Goal: Information Seeking & Learning: Learn about a topic

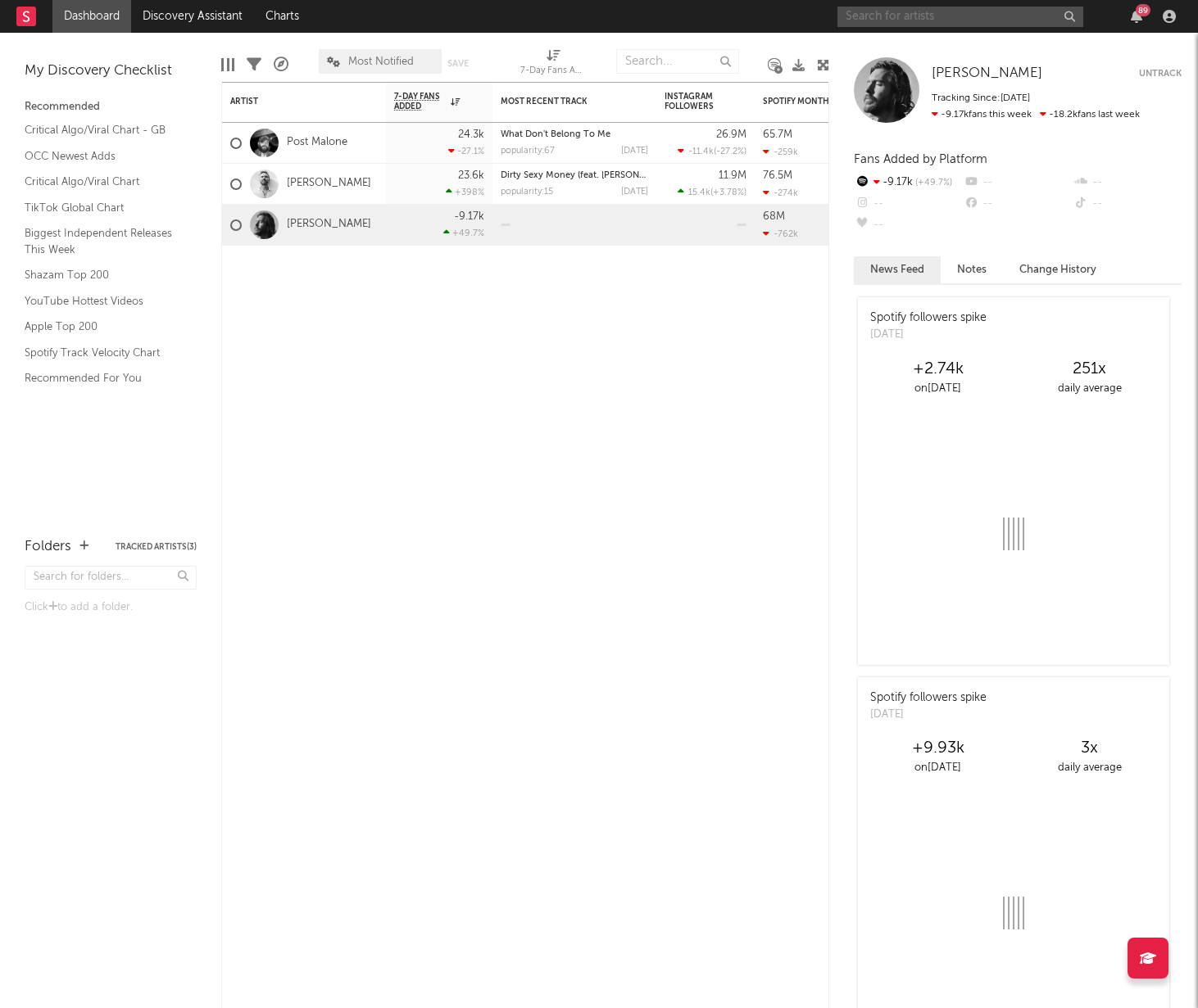
click at [962, 16] on input "text" at bounding box center [961, 16] width 246 height 20
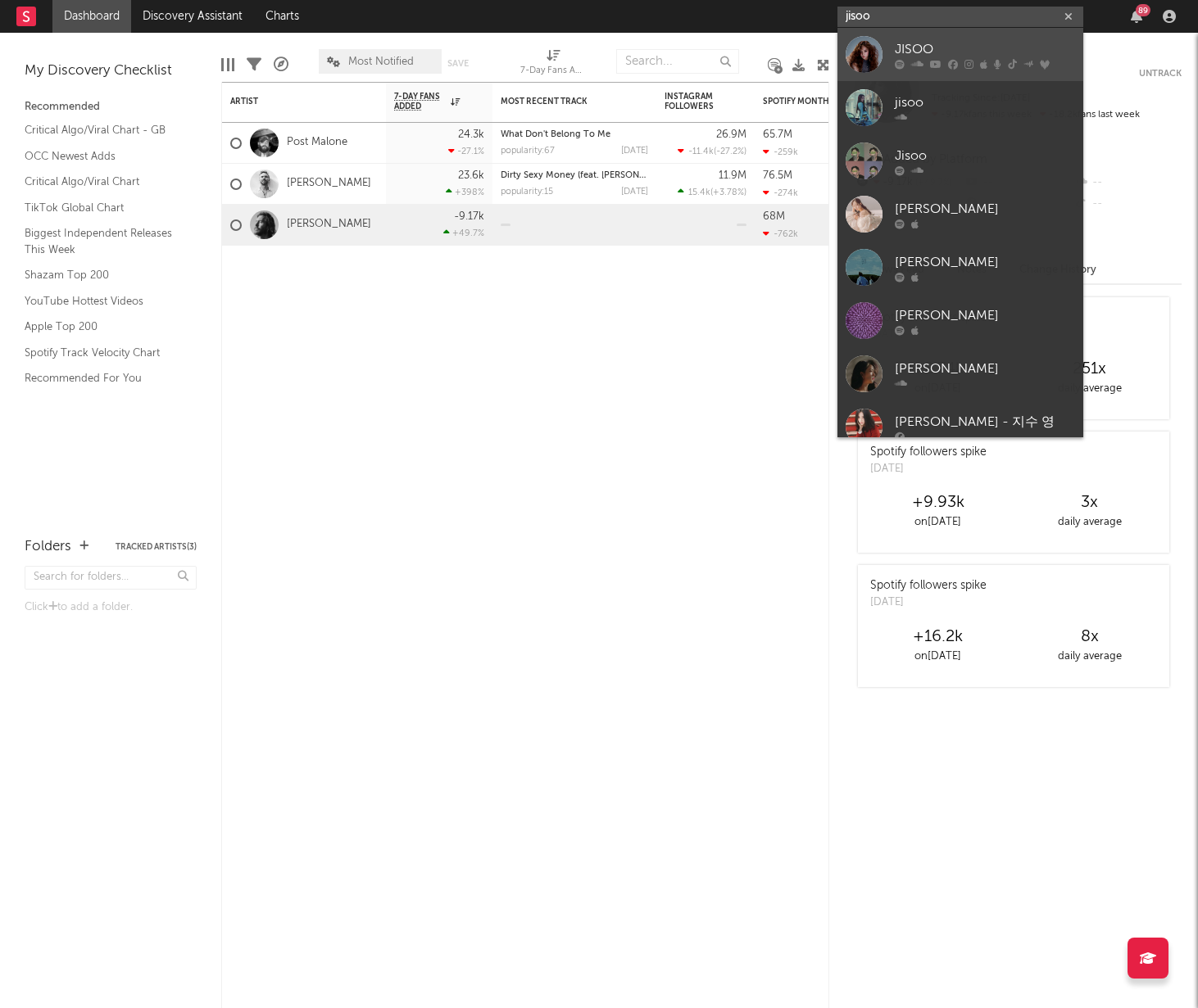
type input "jisoo"
click at [936, 46] on div "JISOO" at bounding box center [985, 49] width 180 height 19
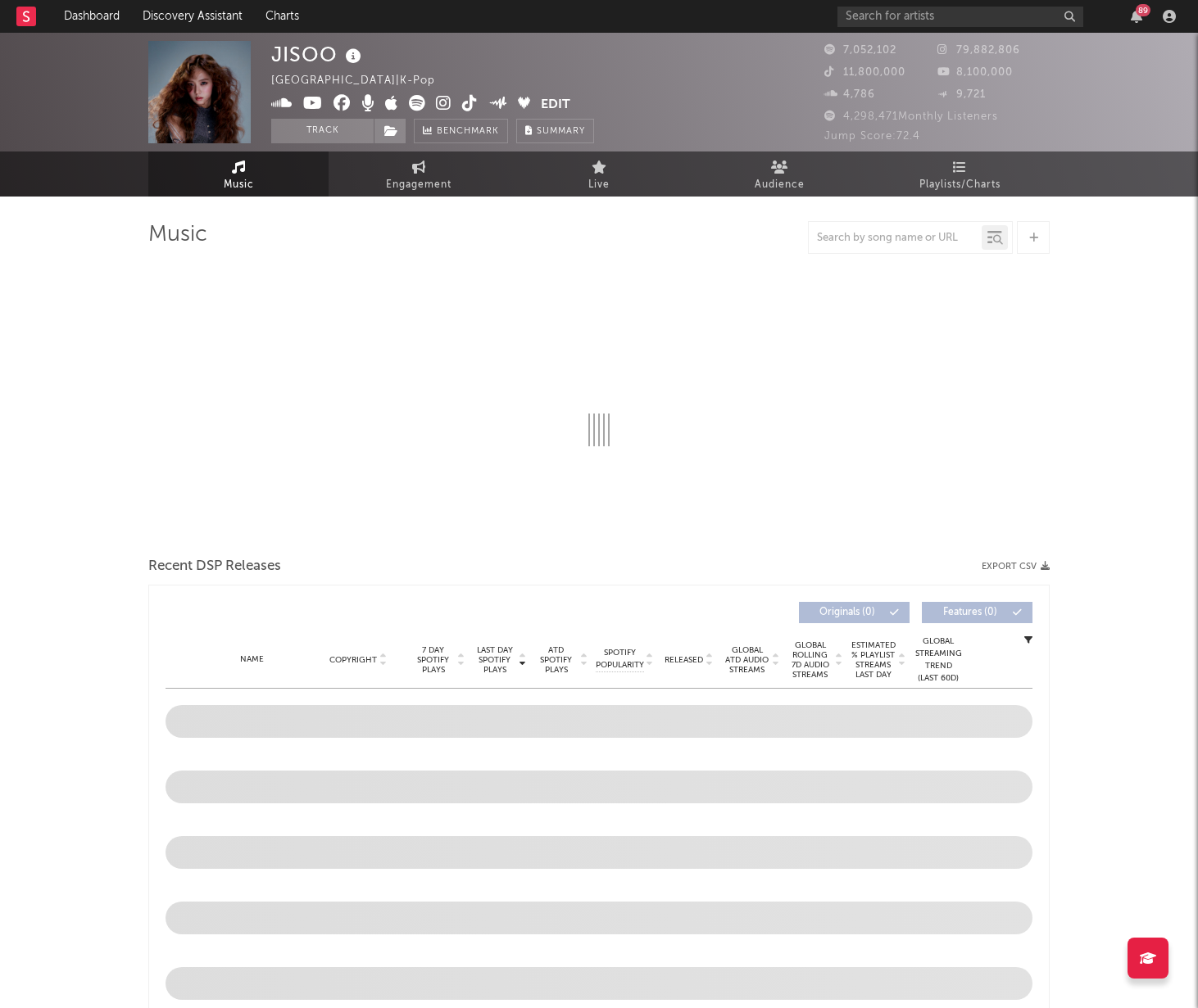
select select "6m"
